Goal: Share content: Share content

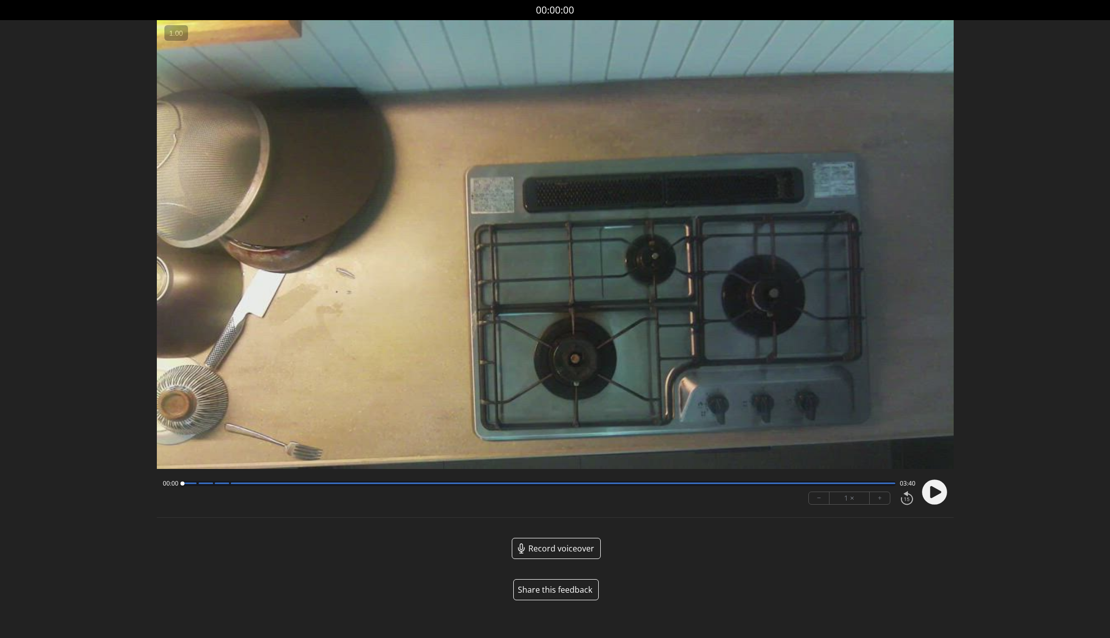
click at [925, 492] on circle at bounding box center [934, 491] width 25 height 25
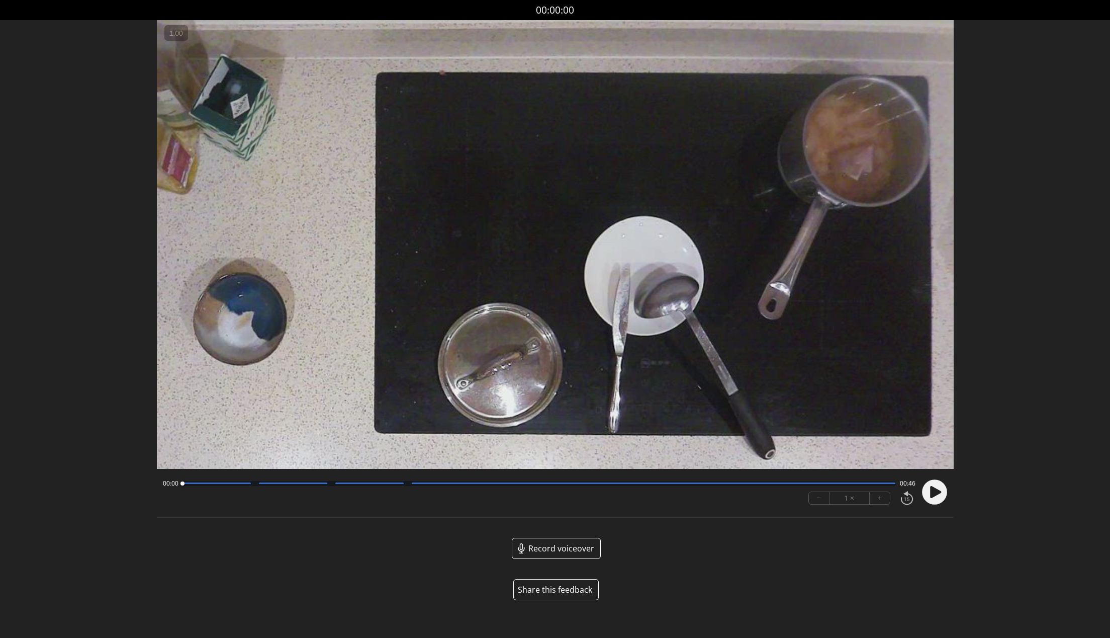
click at [940, 490] on circle at bounding box center [934, 491] width 25 height 25
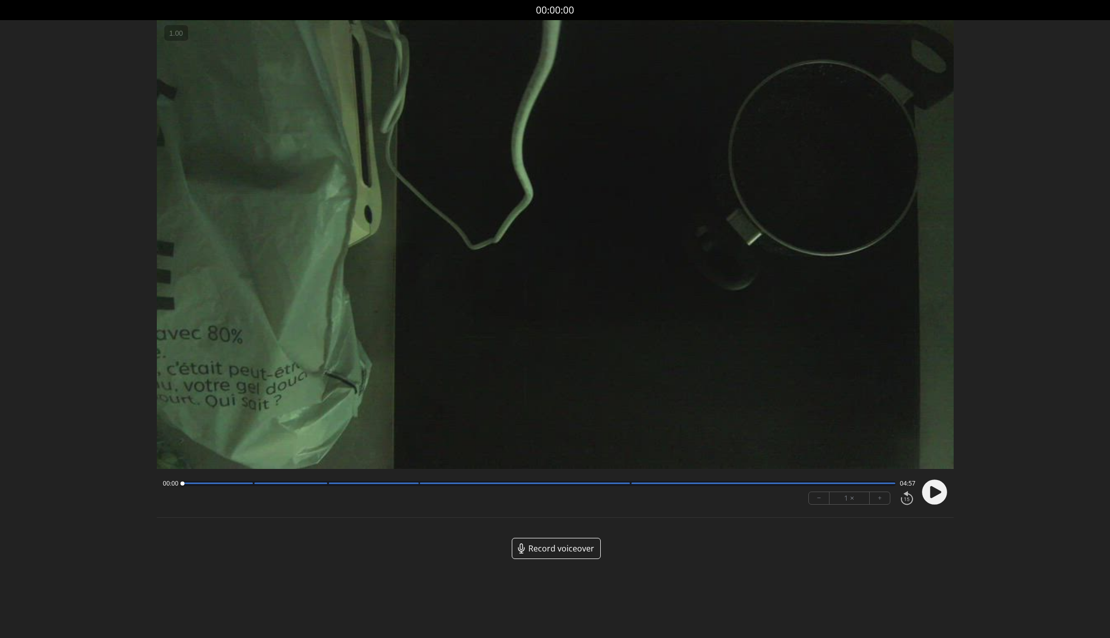
click at [940, 489] on circle at bounding box center [934, 491] width 25 height 25
click at [557, 545] on span "Record voiceover" at bounding box center [562, 548] width 66 height 12
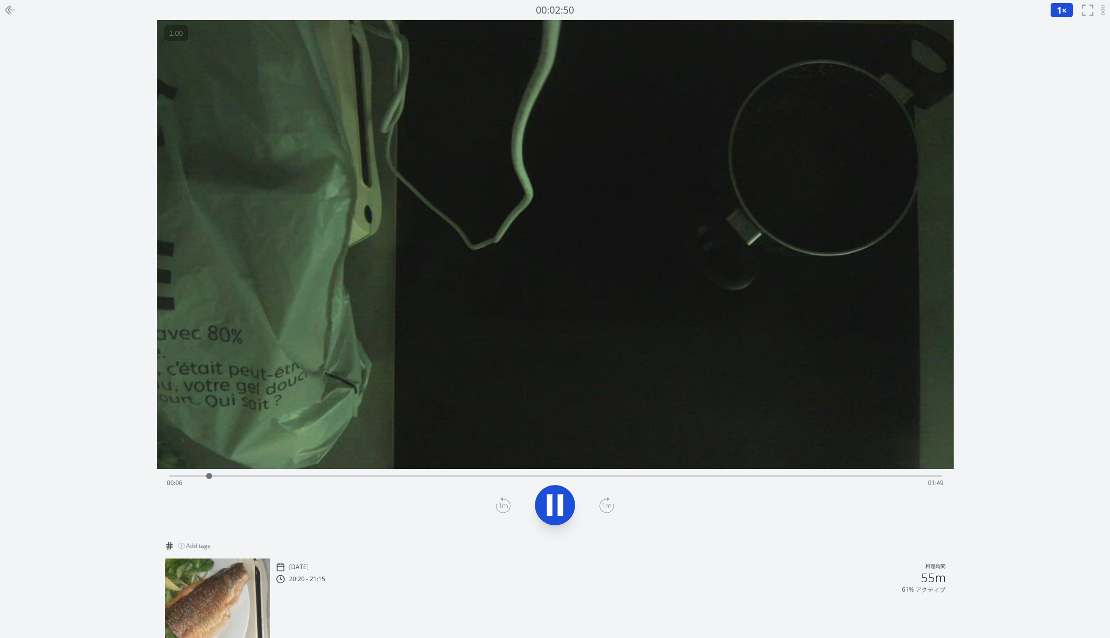
scroll to position [69, 0]
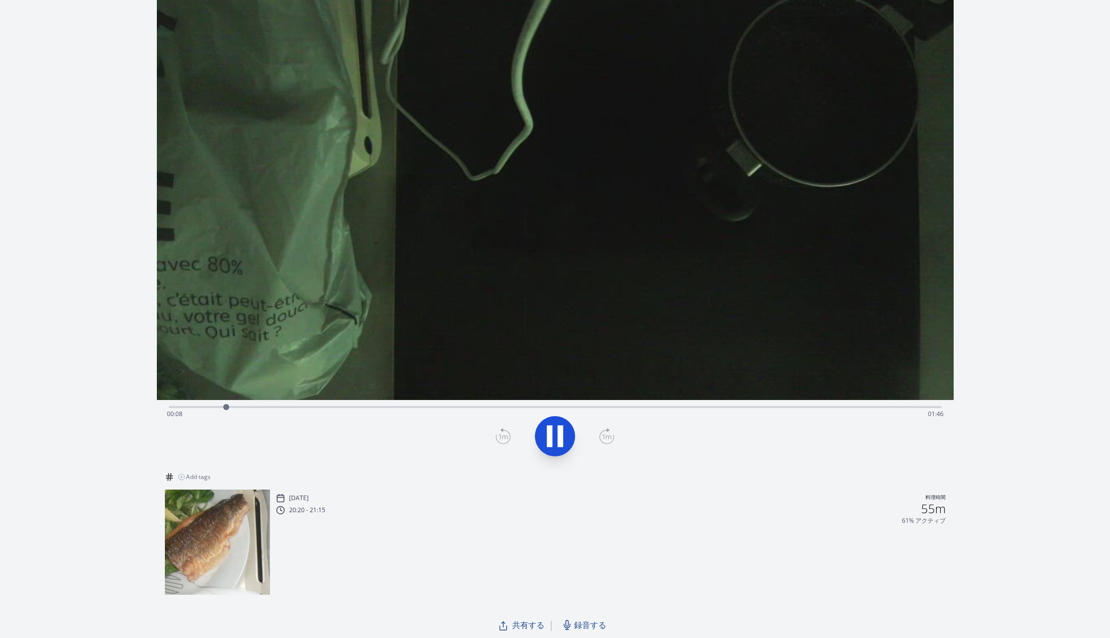
click at [521, 626] on span "共有する" at bounding box center [528, 625] width 32 height 12
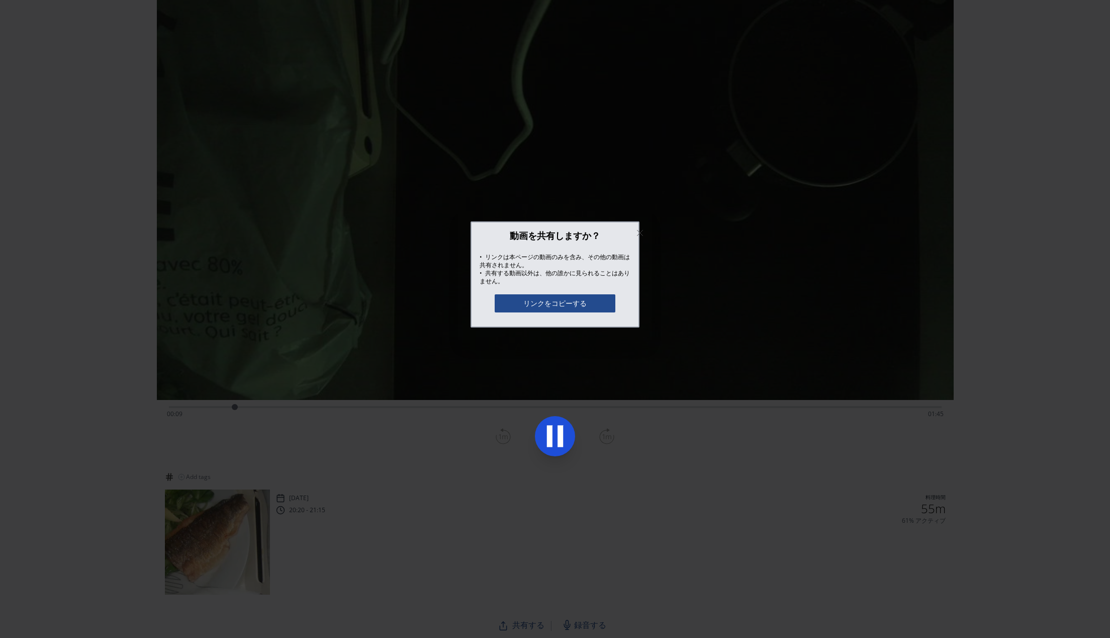
click at [560, 299] on button "リンクをコピーする" at bounding box center [555, 303] width 121 height 18
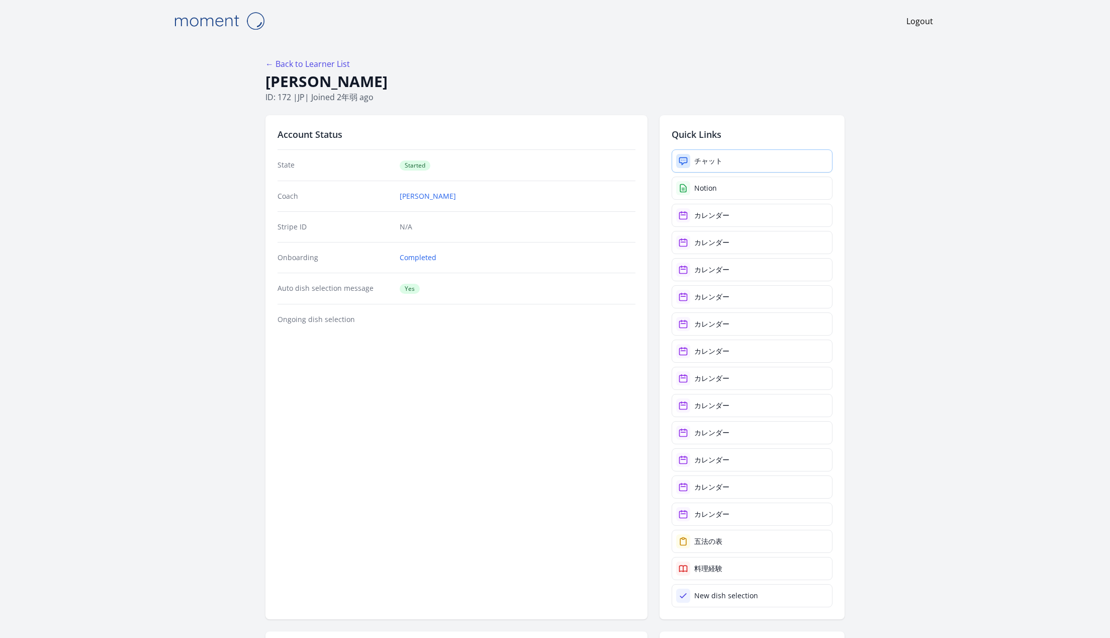
click at [745, 153] on link "チャット" at bounding box center [752, 160] width 161 height 23
